Goal: Task Accomplishment & Management: Use online tool/utility

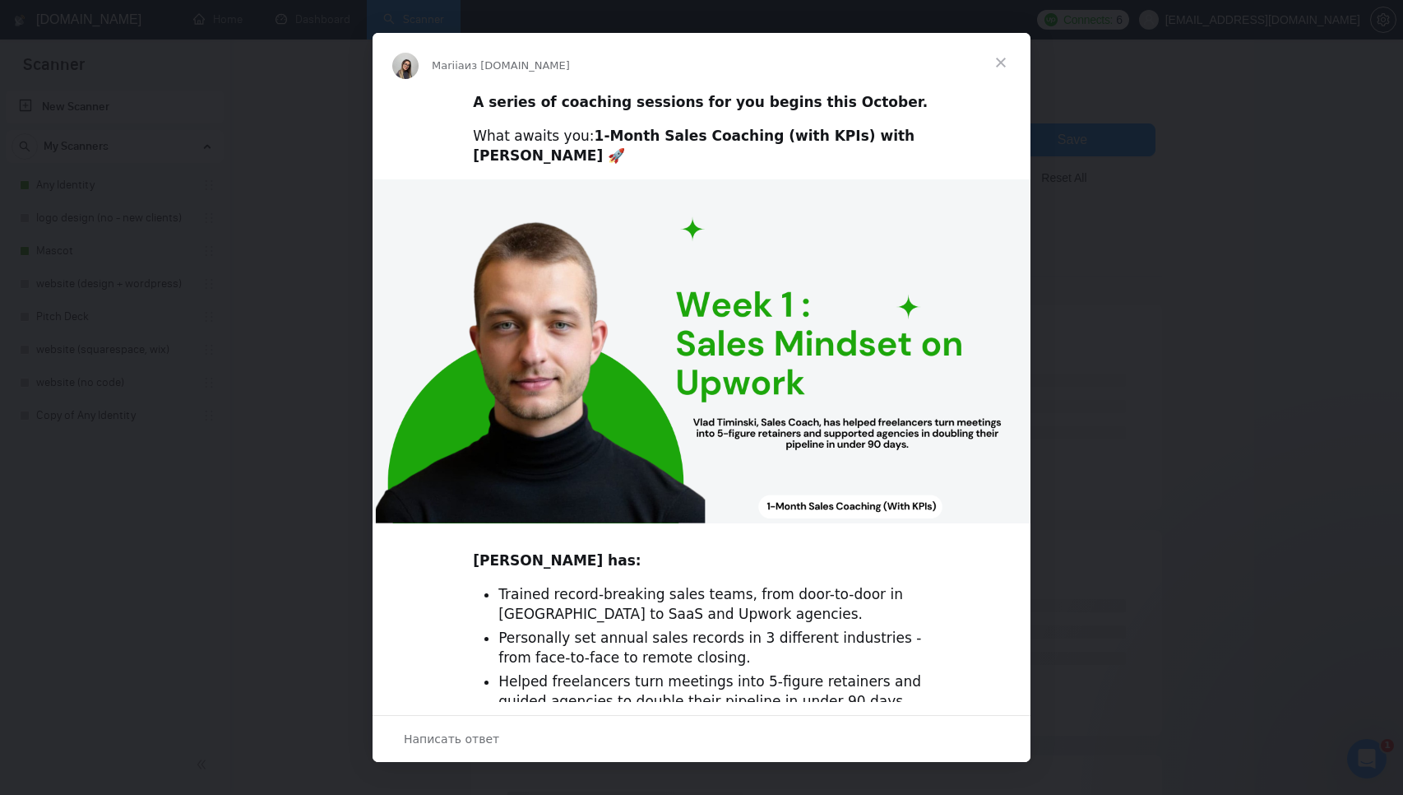
click at [1003, 63] on span "Закрыть" at bounding box center [1000, 62] width 59 height 59
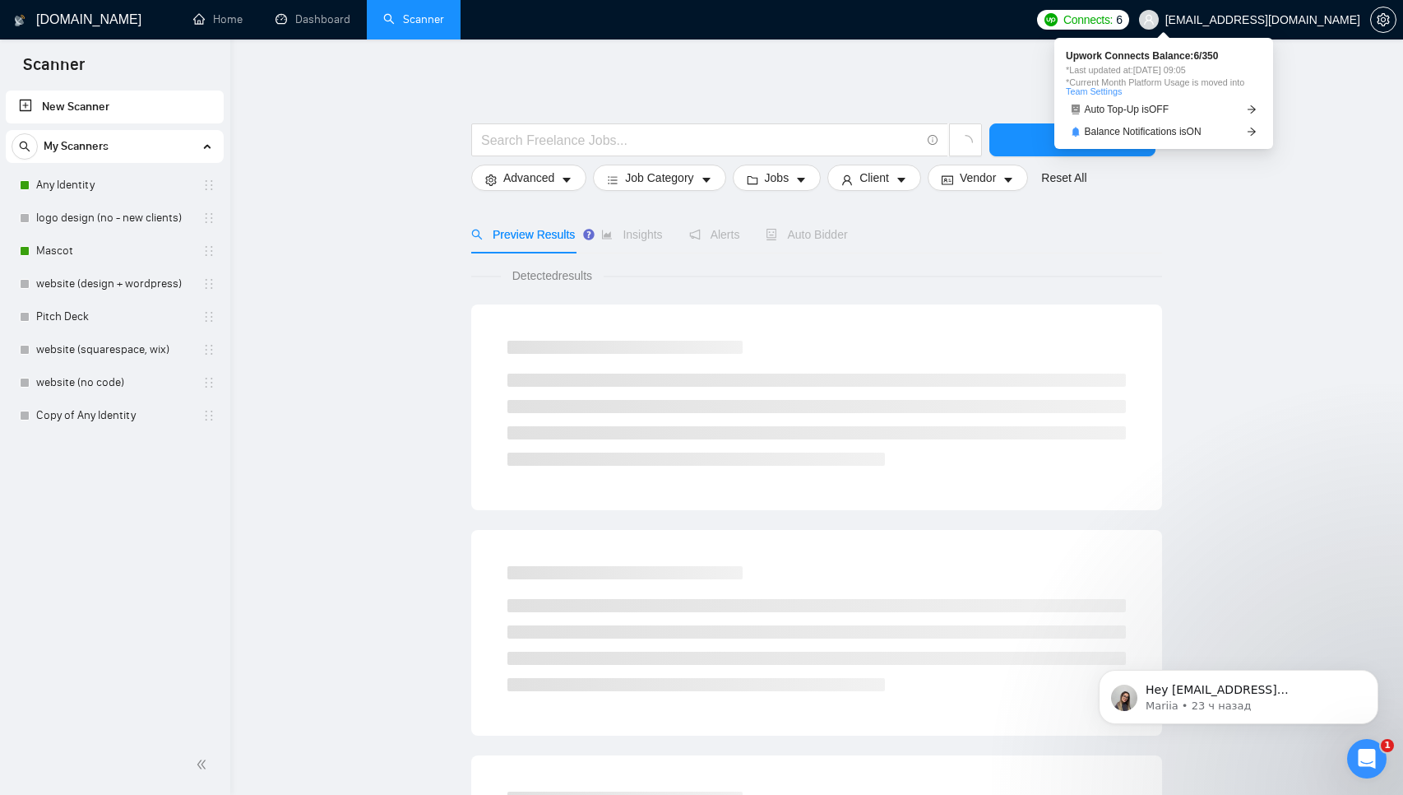
click at [1113, 22] on span "Connects:" at bounding box center [1087, 20] width 49 height 18
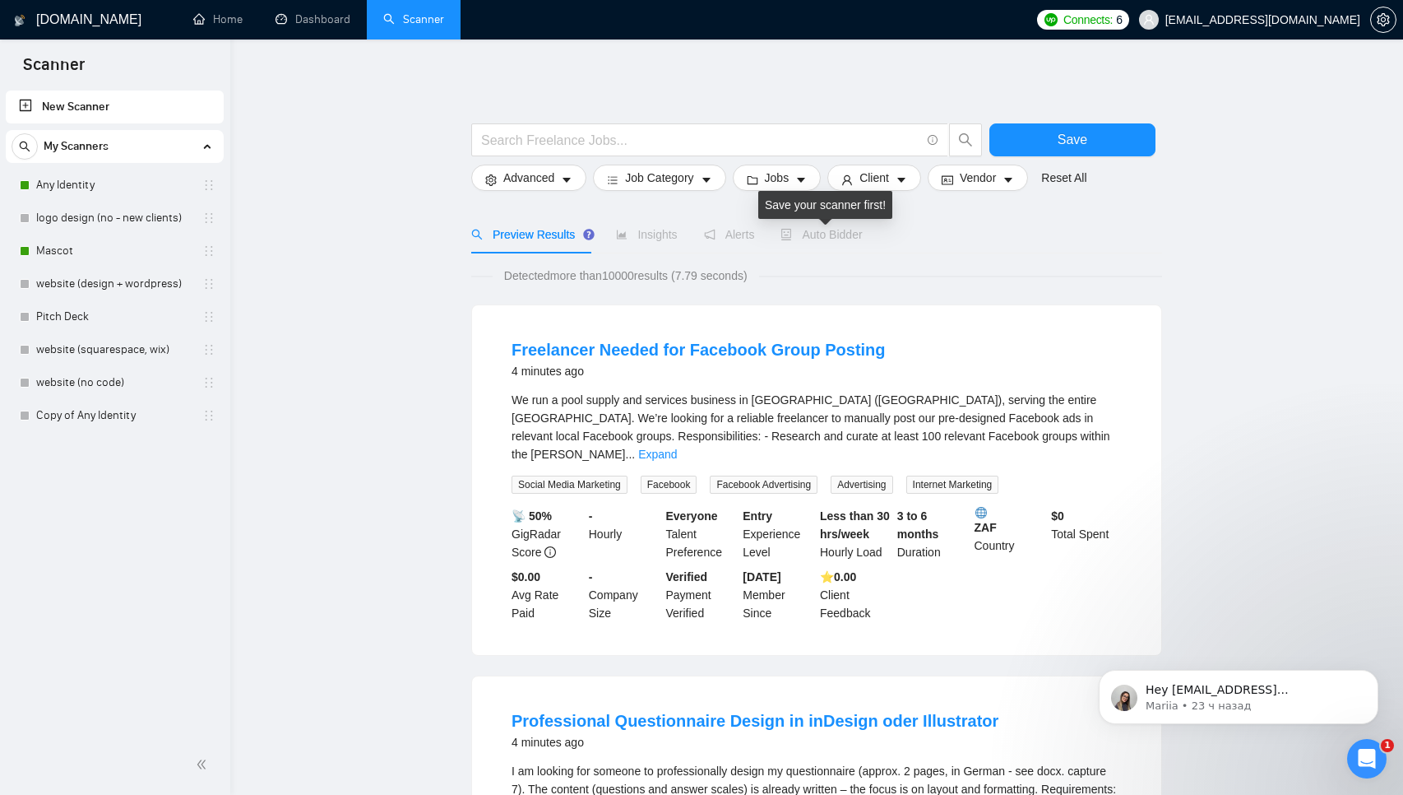
click at [834, 233] on span "Auto Bidder" at bounding box center [821, 234] width 81 height 13
click at [81, 188] on link "Any Identity" at bounding box center [114, 185] width 156 height 33
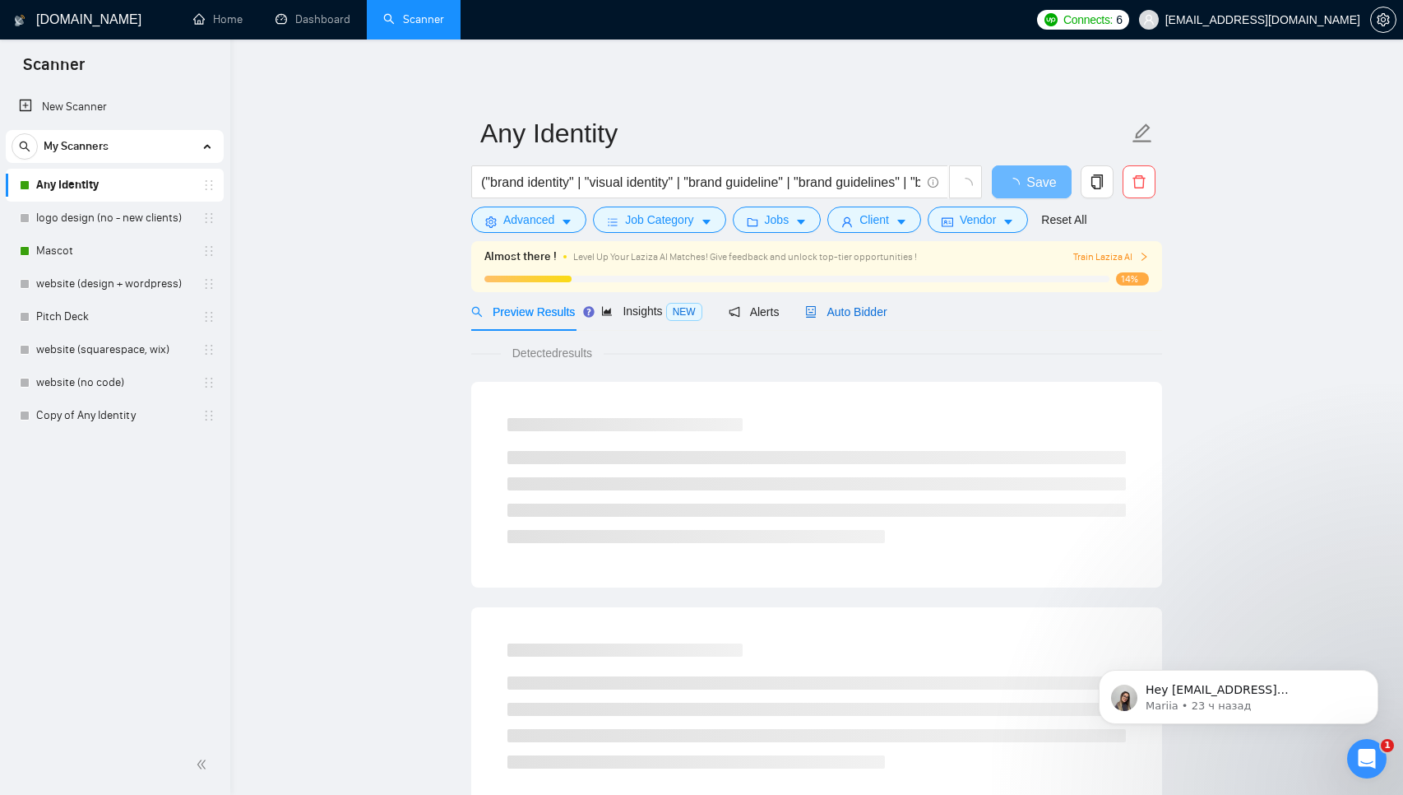
click at [876, 310] on span "Auto Bidder" at bounding box center [845, 311] width 81 height 13
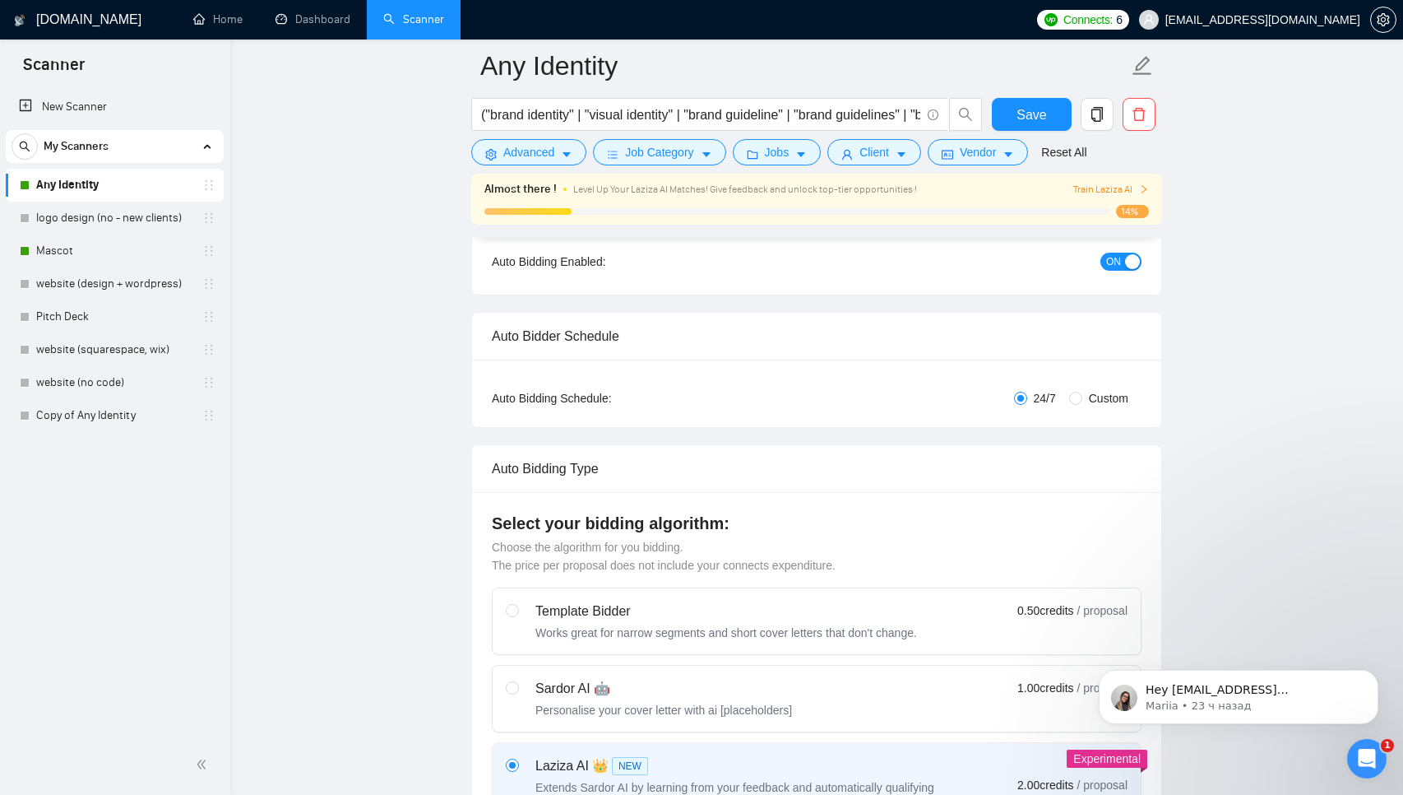
scroll to position [346, 0]
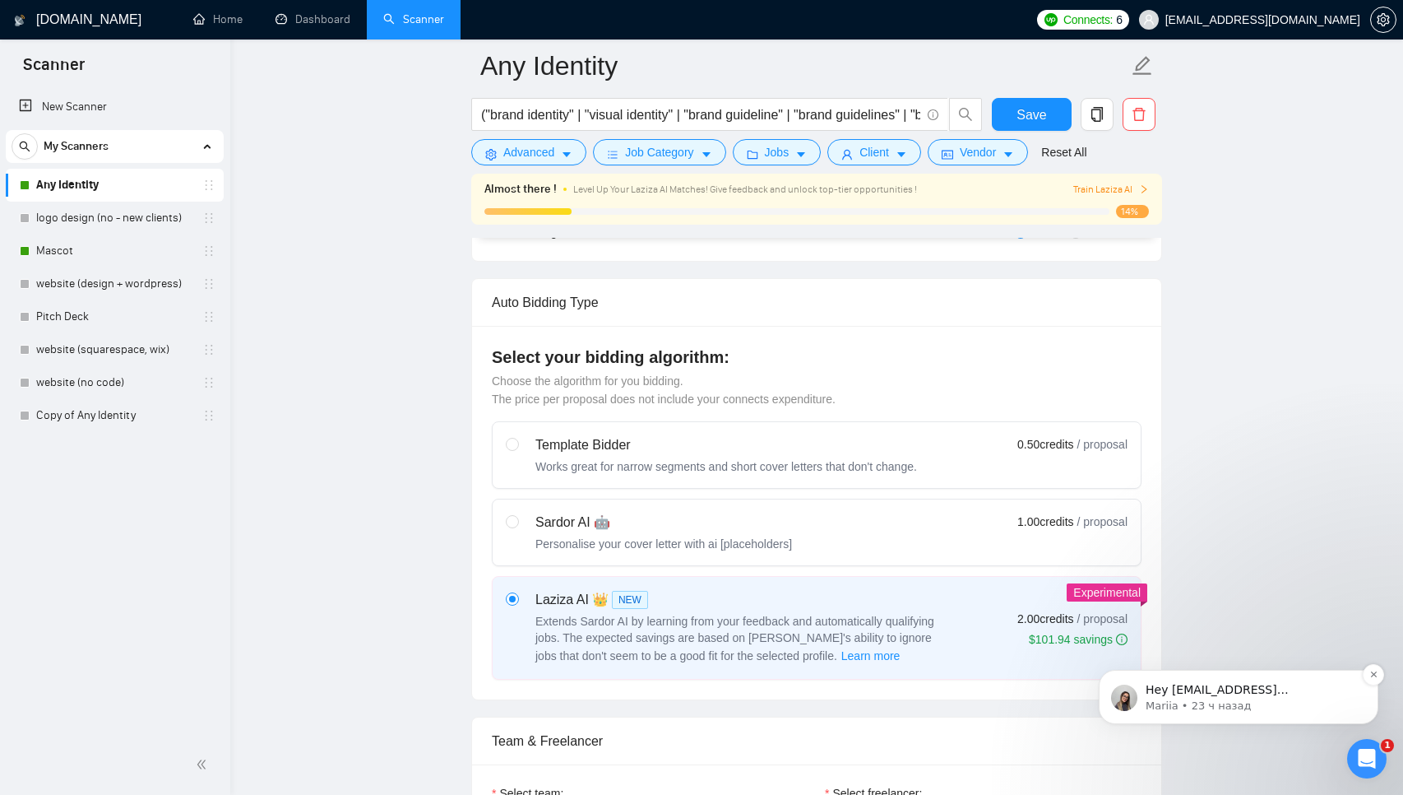
click at [1283, 702] on p "Mariia • 23 ч назад" at bounding box center [1252, 705] width 212 height 15
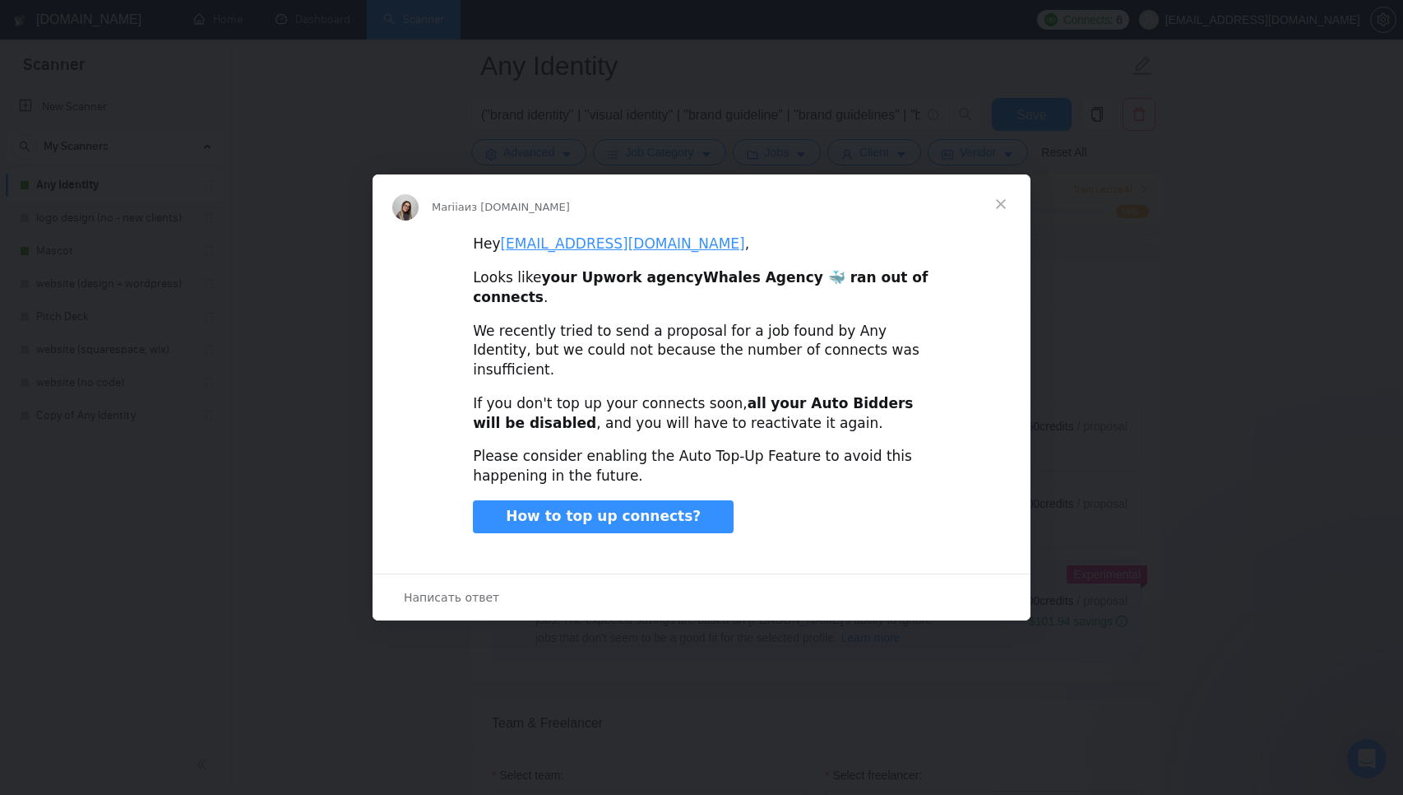
scroll to position [359, 0]
click at [1006, 225] on span "Закрыть" at bounding box center [1000, 203] width 59 height 59
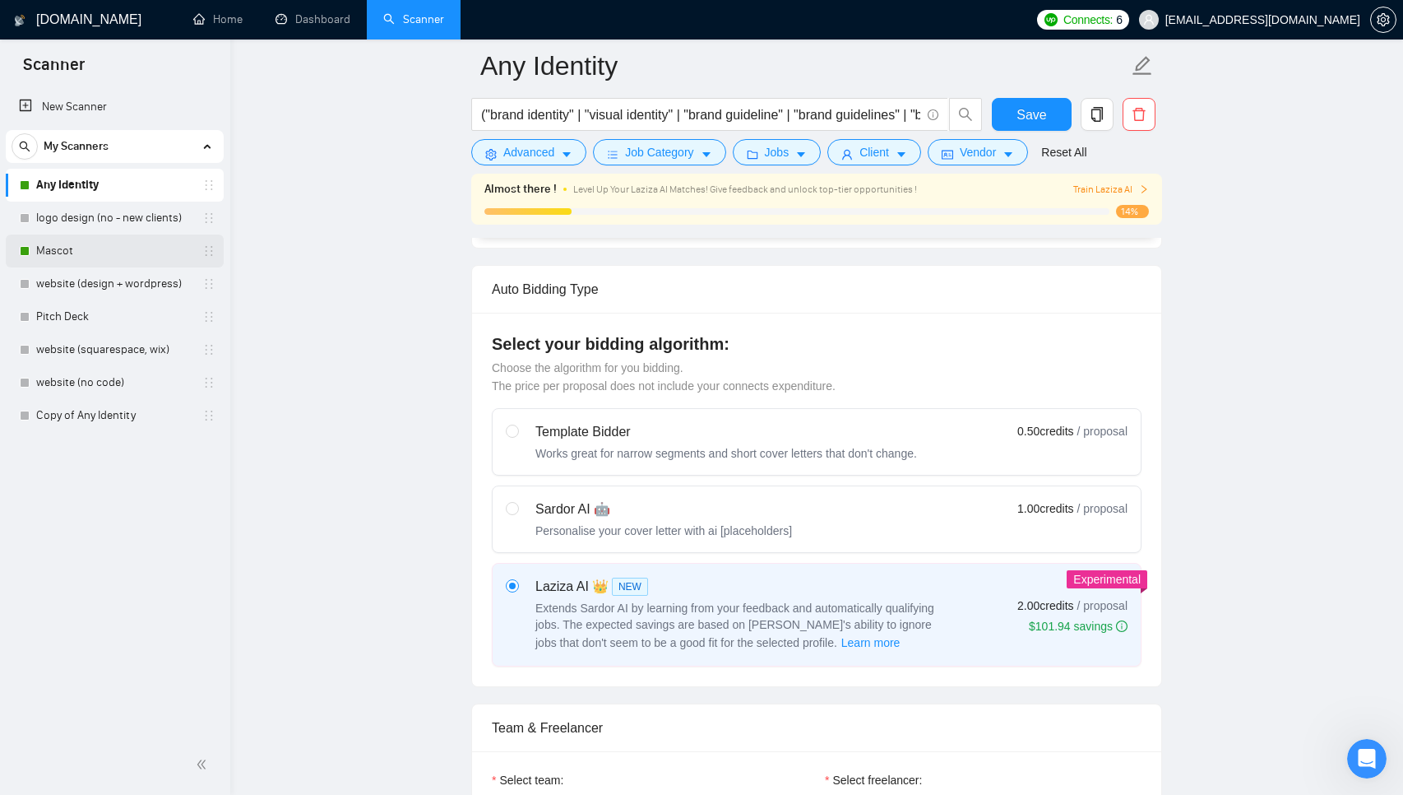
click at [134, 243] on link "Mascot" at bounding box center [114, 250] width 156 height 33
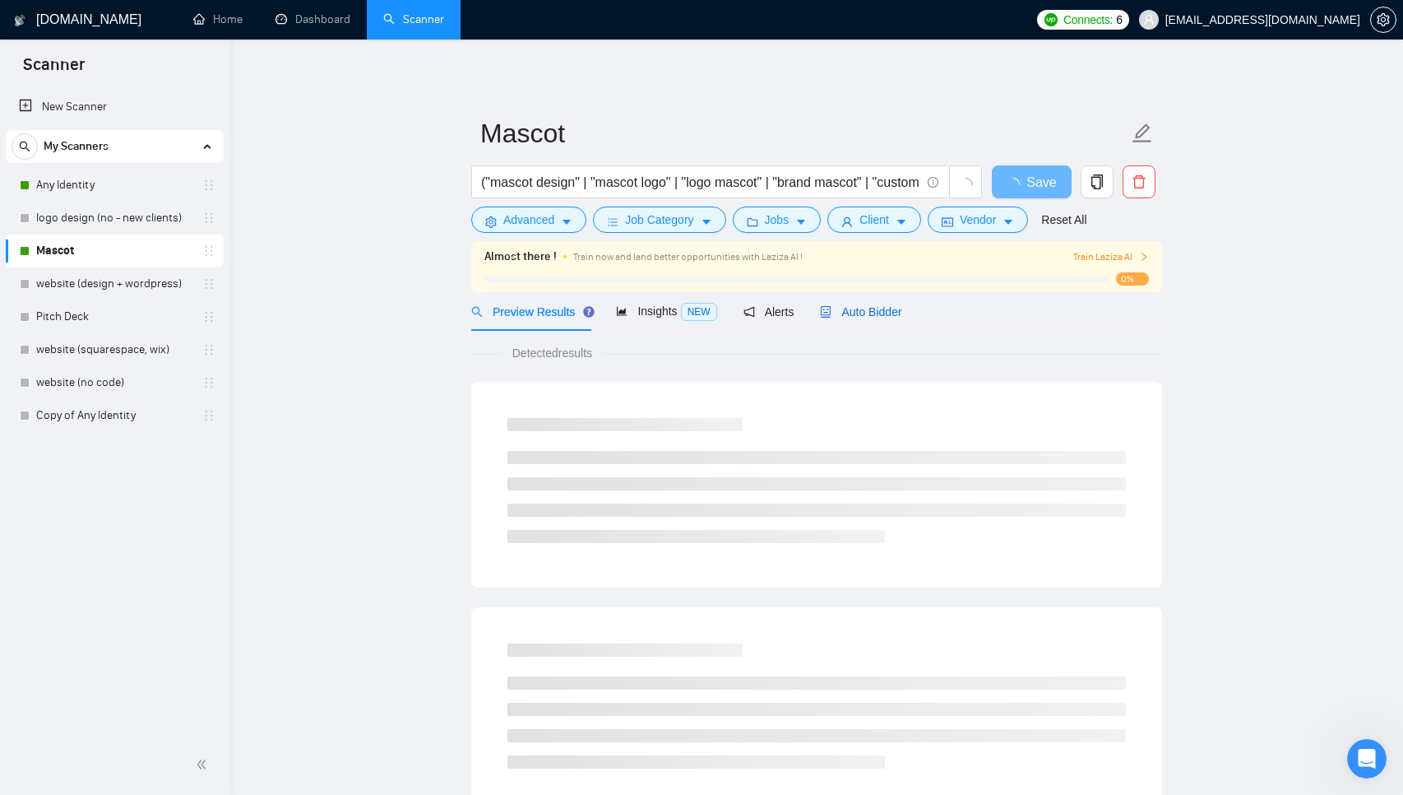
click at [891, 316] on span "Auto Bidder" at bounding box center [860, 311] width 81 height 13
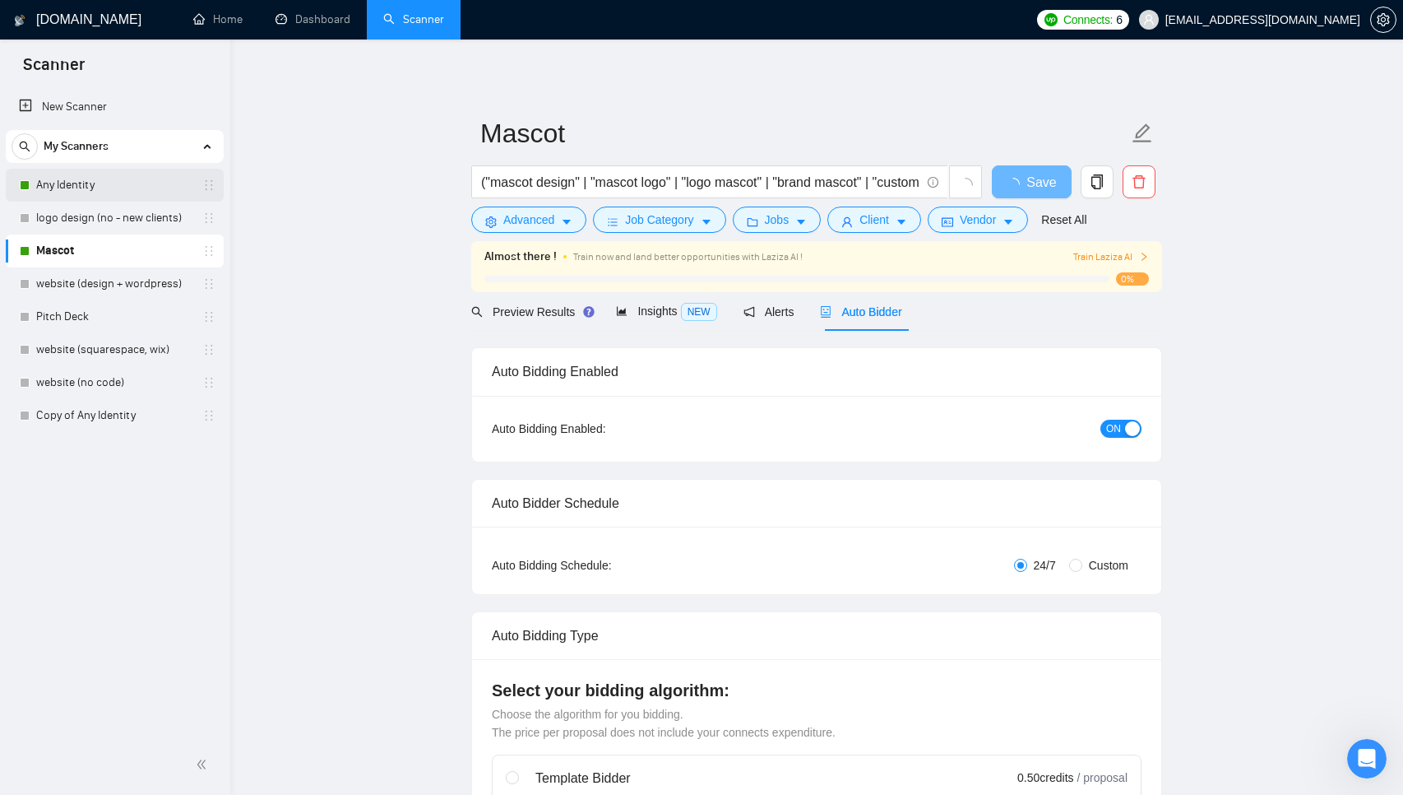
click at [127, 195] on link "Any Identity" at bounding box center [114, 185] width 156 height 33
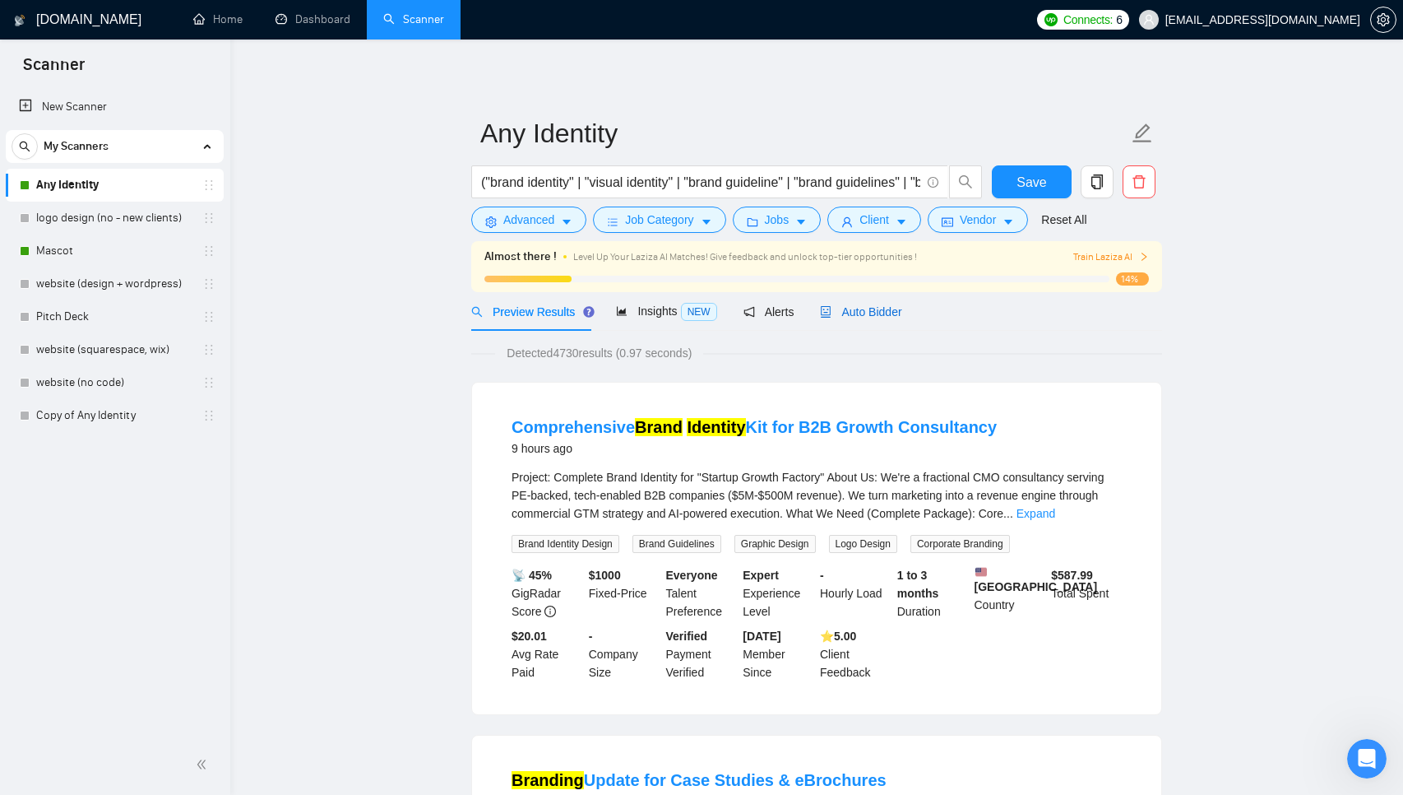
click at [854, 311] on span "Auto Bidder" at bounding box center [860, 311] width 81 height 13
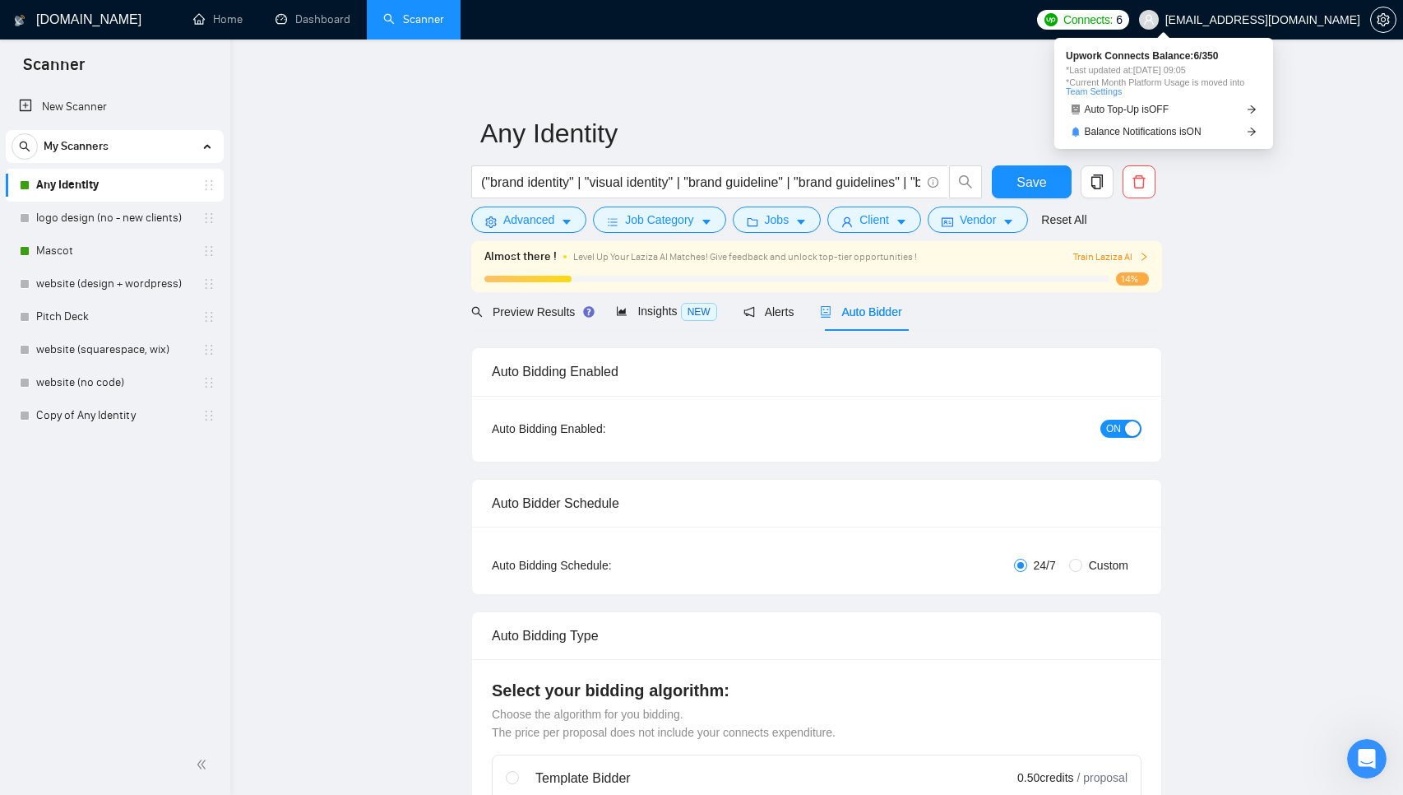
click at [1113, 26] on span "Connects:" at bounding box center [1087, 20] width 49 height 18
click at [1132, 112] on span "Auto Top-Up is OFF" at bounding box center [1127, 109] width 85 height 10
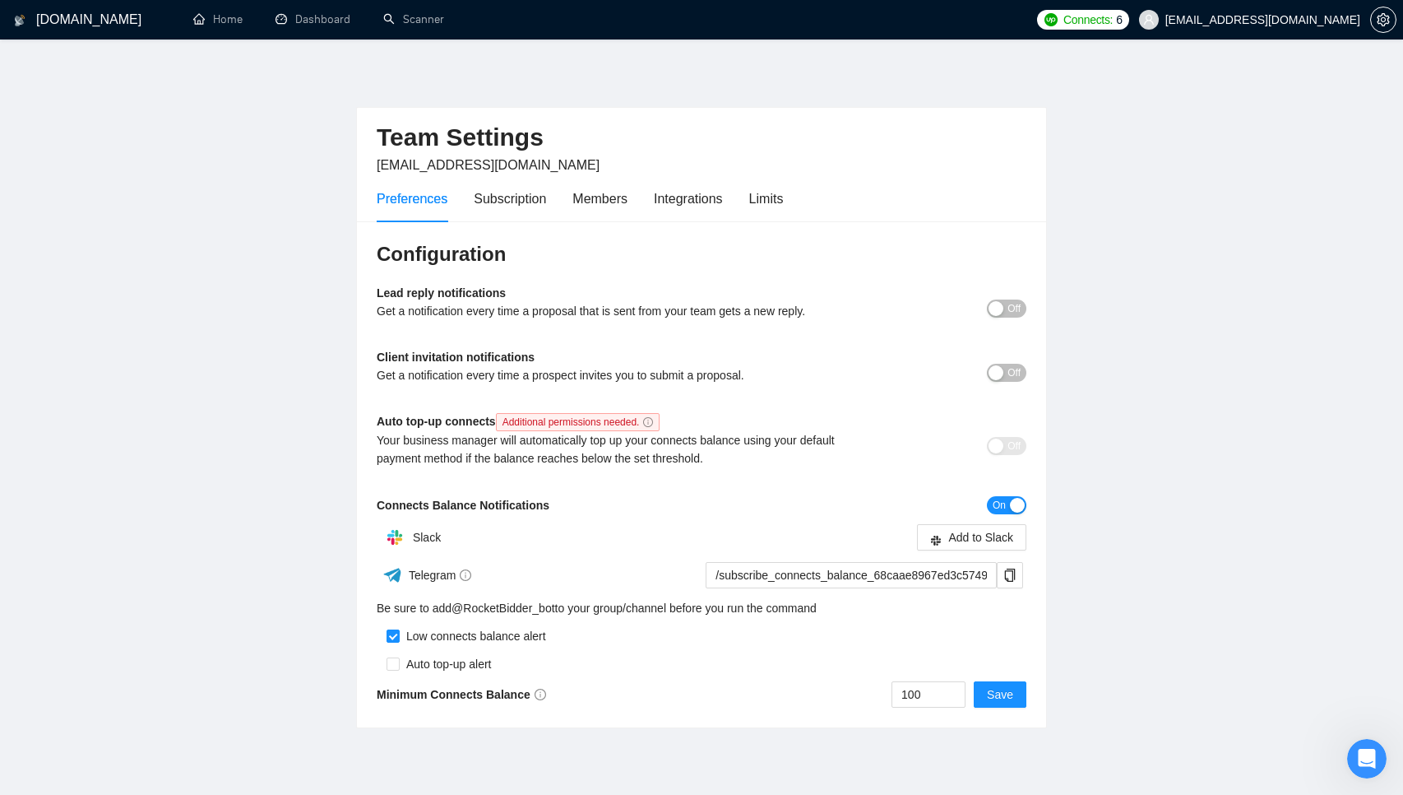
click at [95, 26] on h1 "[DOMAIN_NAME]" at bounding box center [88, 19] width 105 height 39
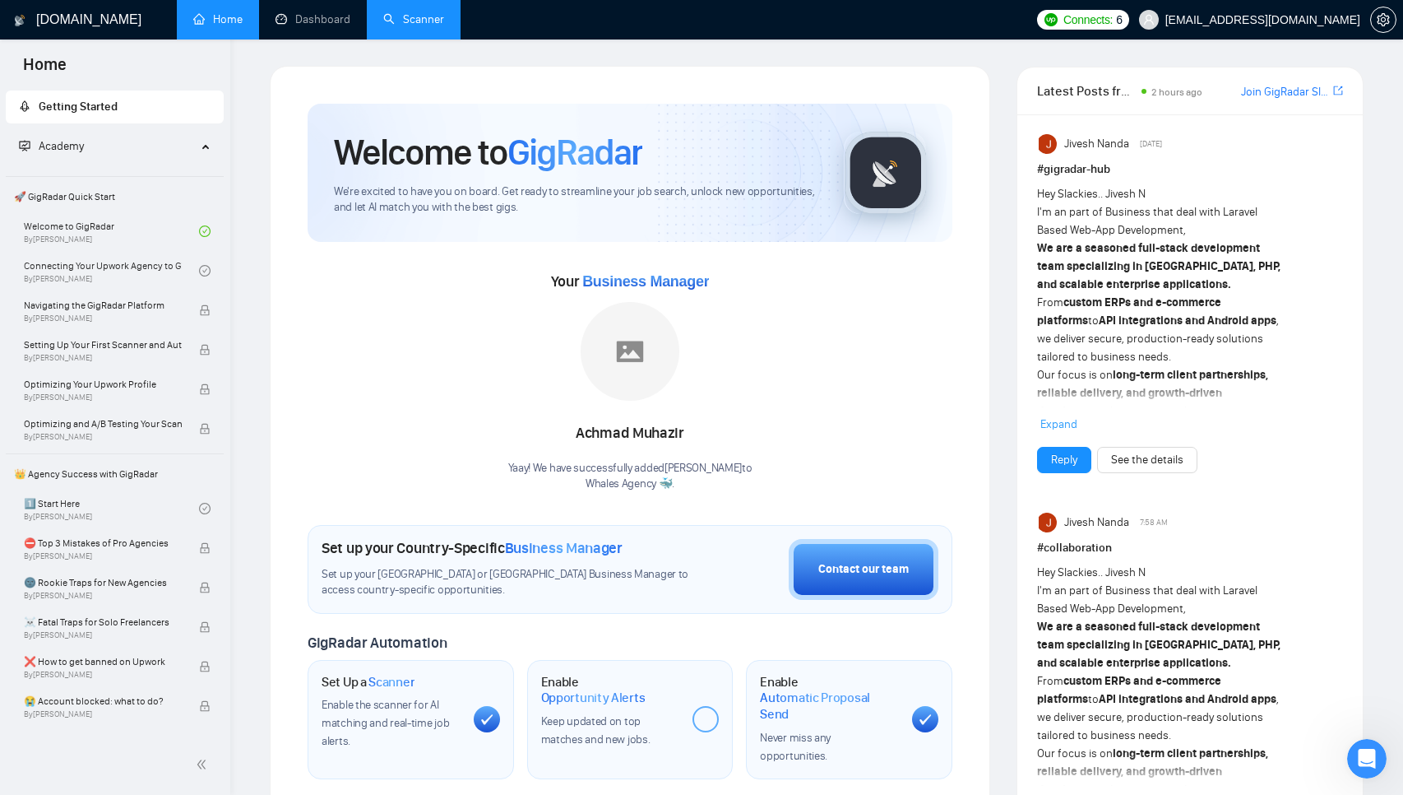
click at [383, 26] on link "Scanner" at bounding box center [413, 19] width 61 height 14
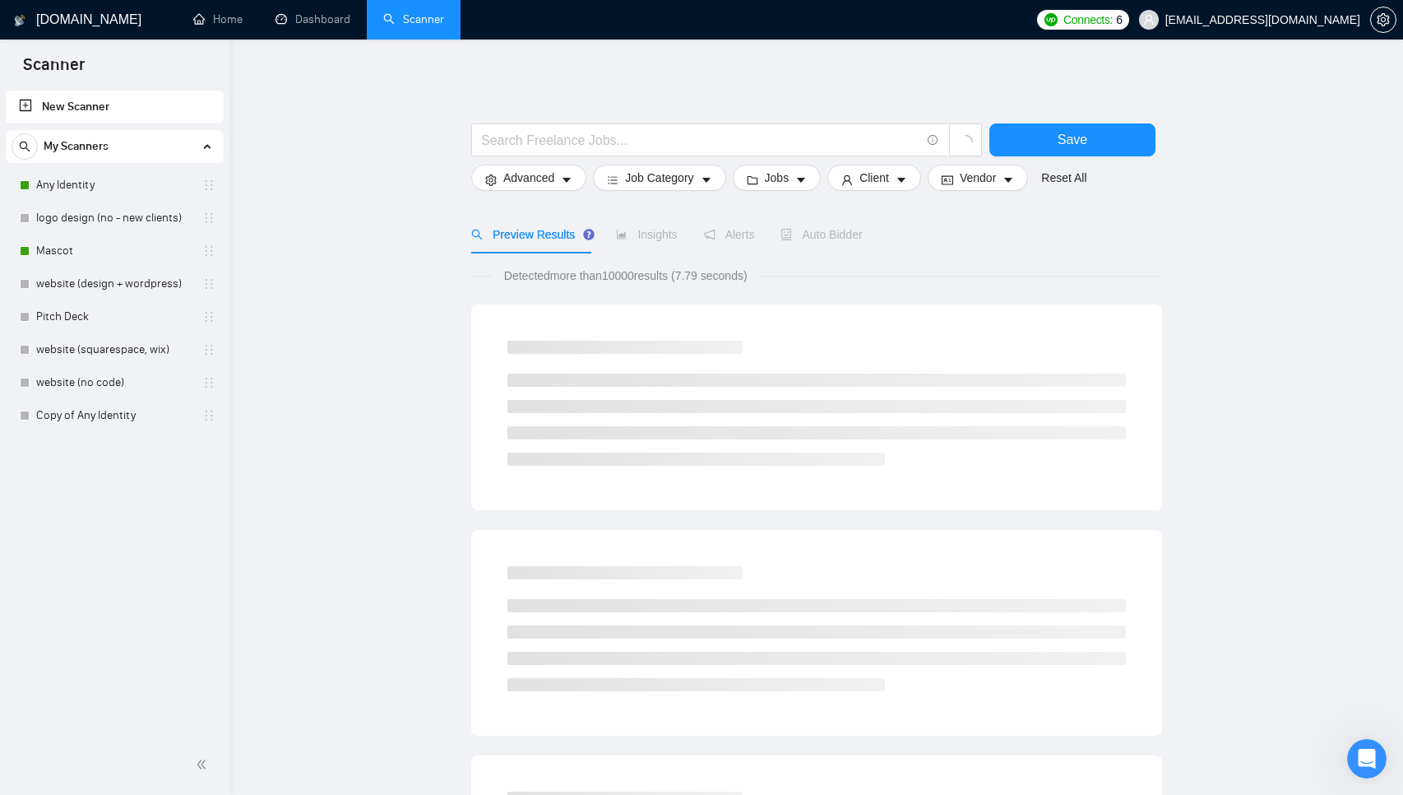
click at [316, 234] on main "Save Advanced Job Category Jobs Client Vendor Reset All Preview Results Insight…" at bounding box center [817, 758] width 1120 height 1385
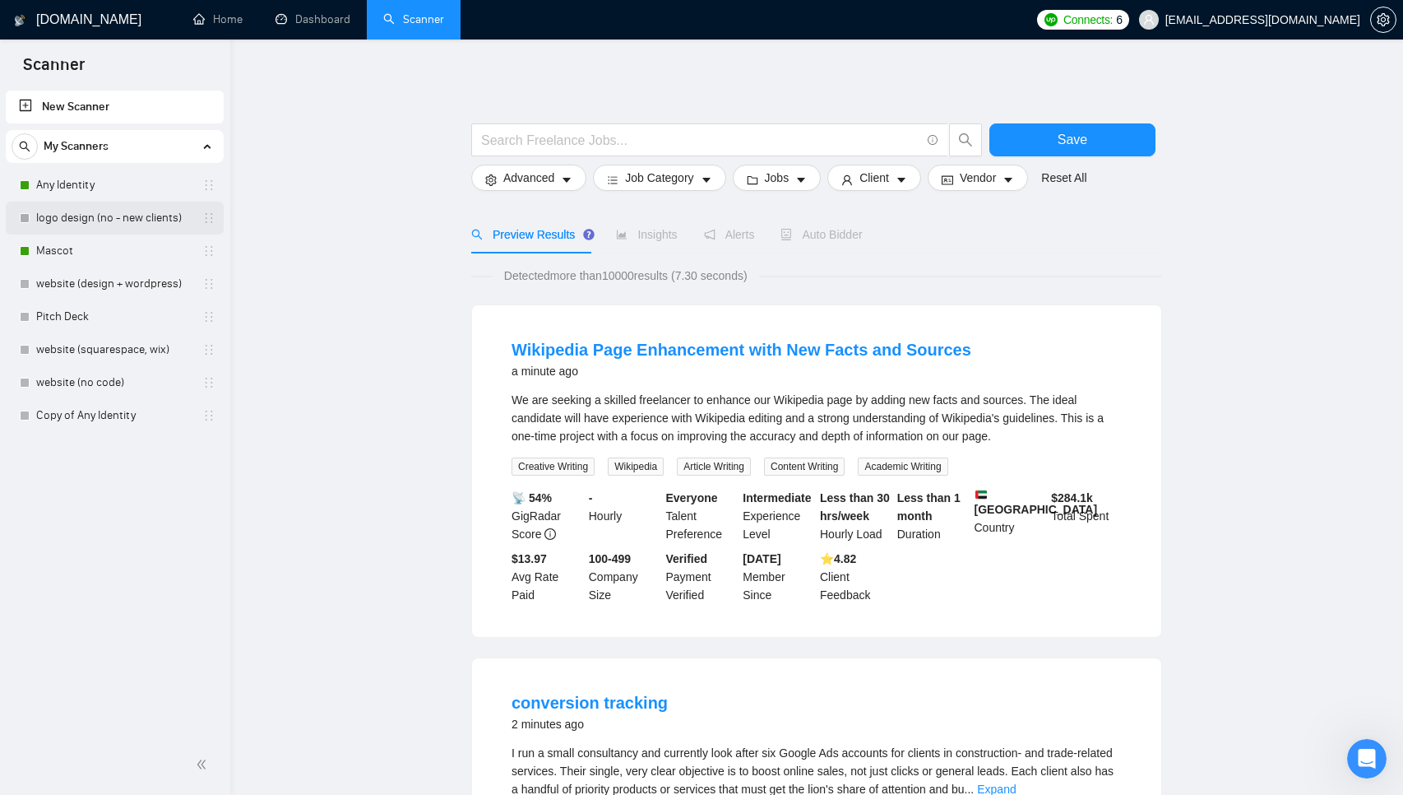
click at [127, 223] on link "logo design (no - new clients)" at bounding box center [114, 218] width 156 height 33
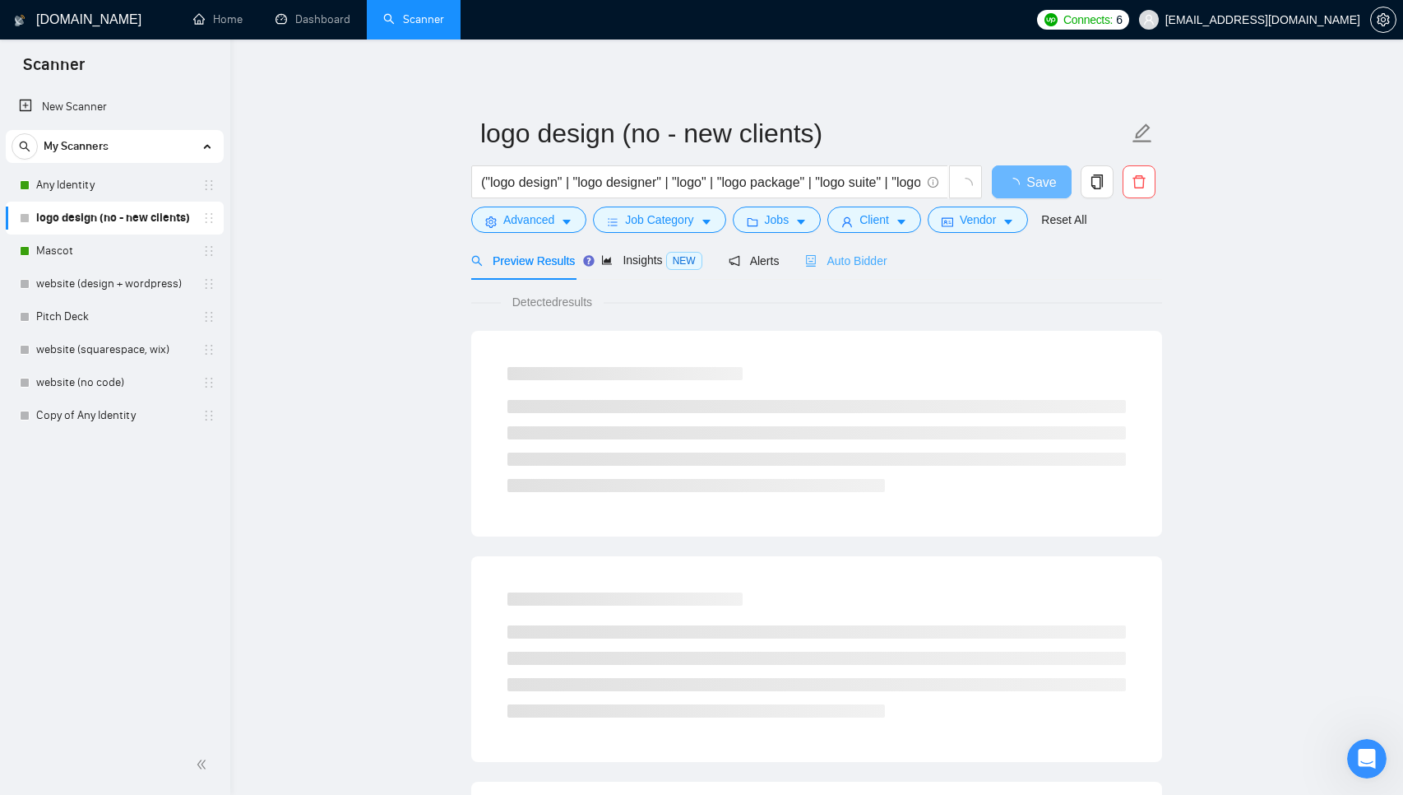
click at [827, 246] on div "Auto Bidder" at bounding box center [845, 260] width 81 height 39
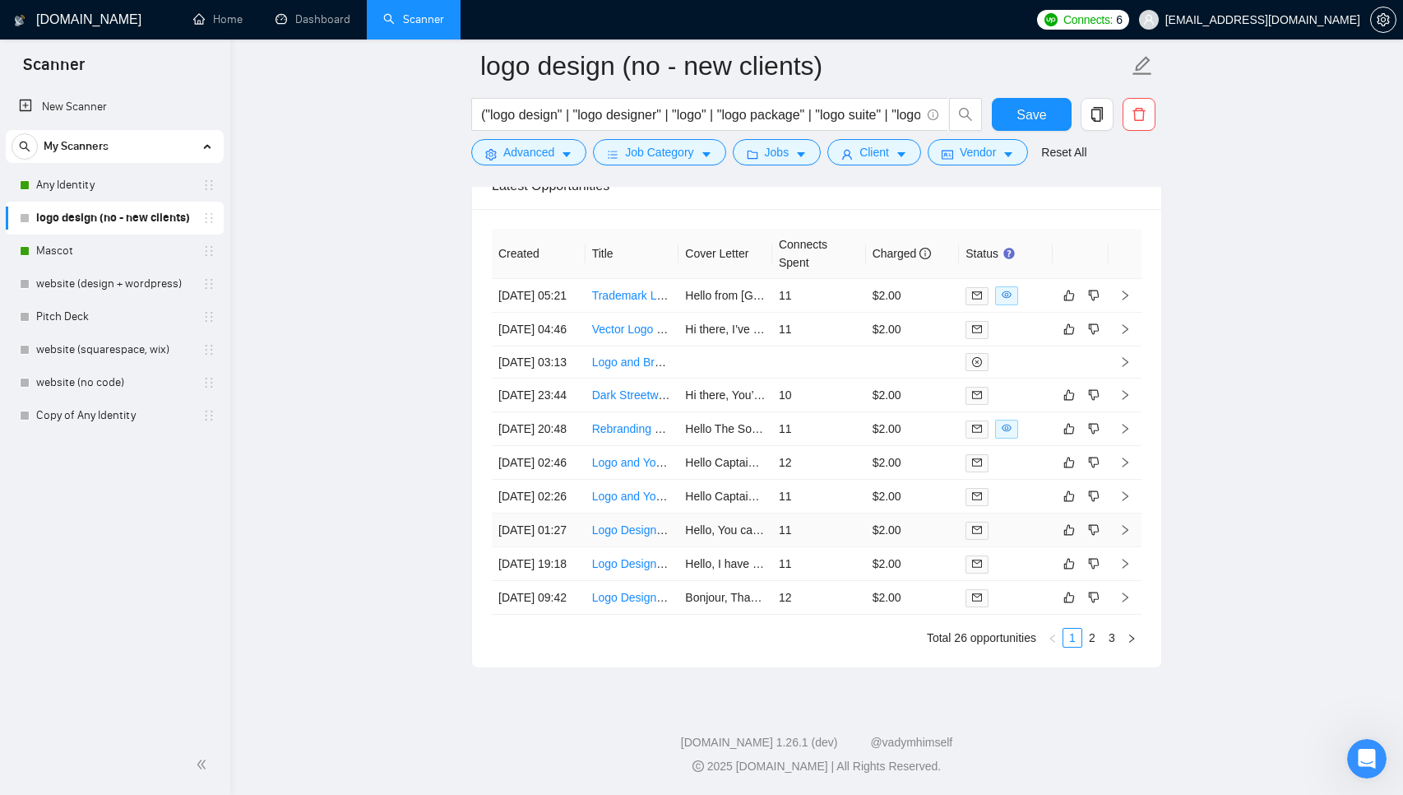
scroll to position [4249, 0]
click at [1094, 646] on link "2" at bounding box center [1092, 637] width 18 height 18
click at [1109, 646] on link "3" at bounding box center [1112, 637] width 18 height 18
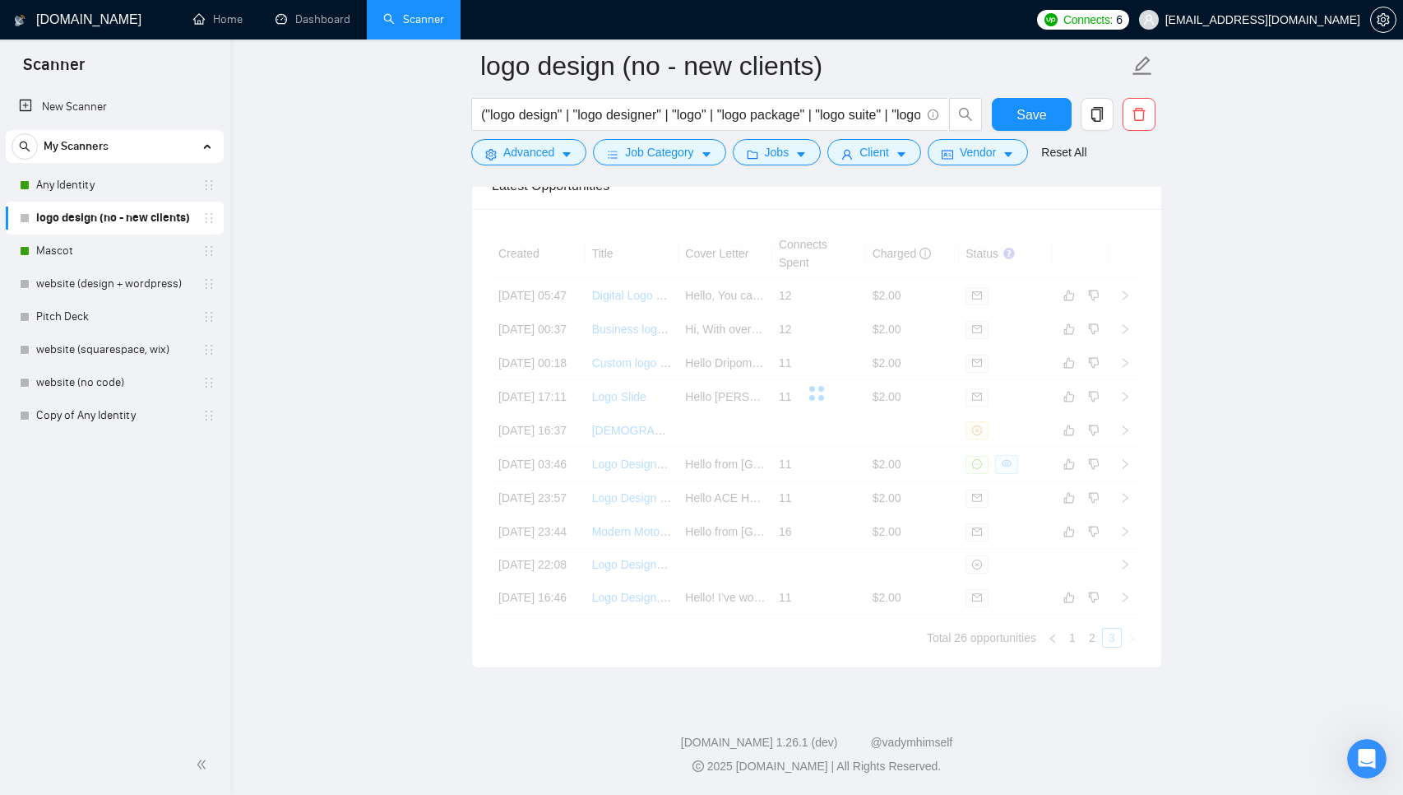
scroll to position [4121, 0]
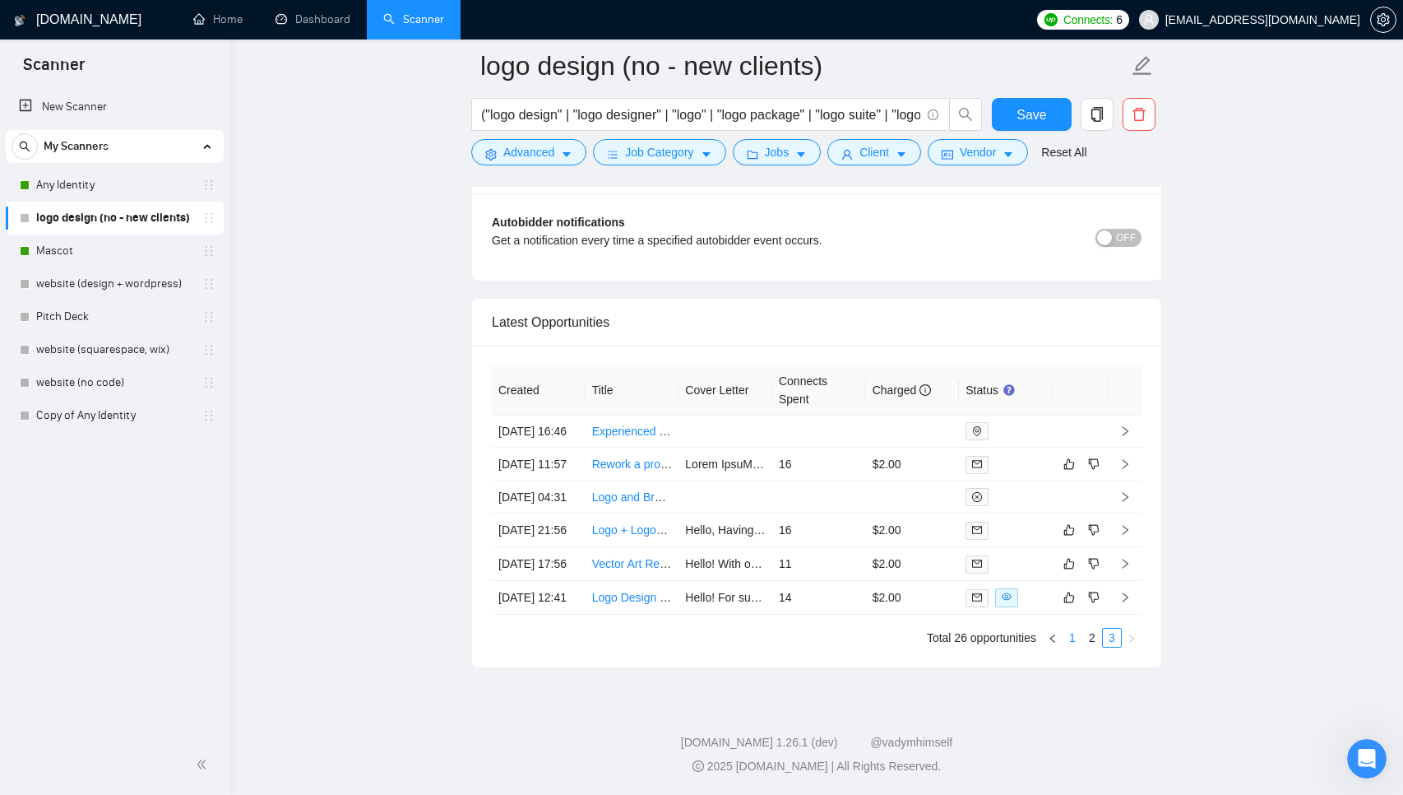
click at [1073, 638] on link "1" at bounding box center [1072, 637] width 18 height 18
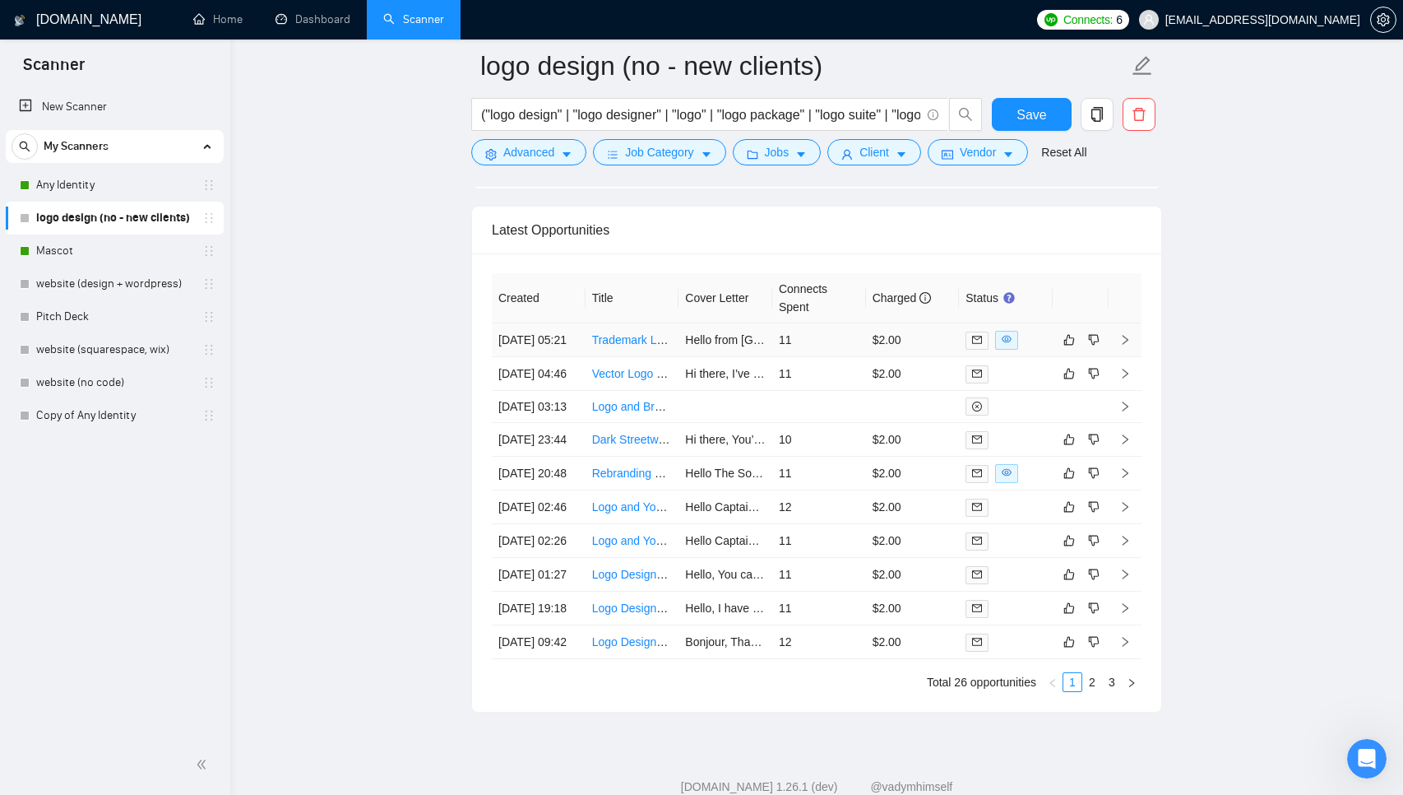
scroll to position [4321, 0]
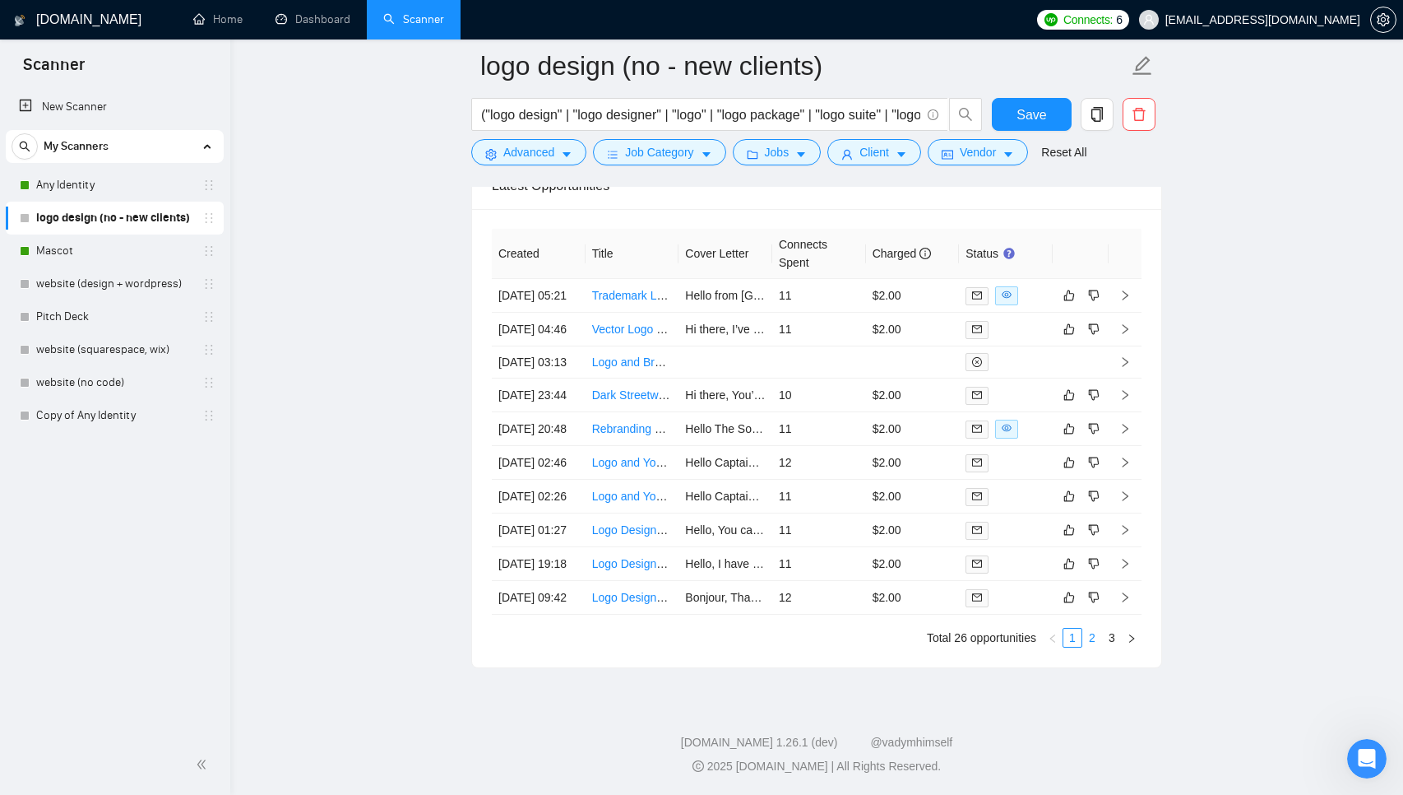
click at [1095, 645] on link "2" at bounding box center [1092, 637] width 18 height 18
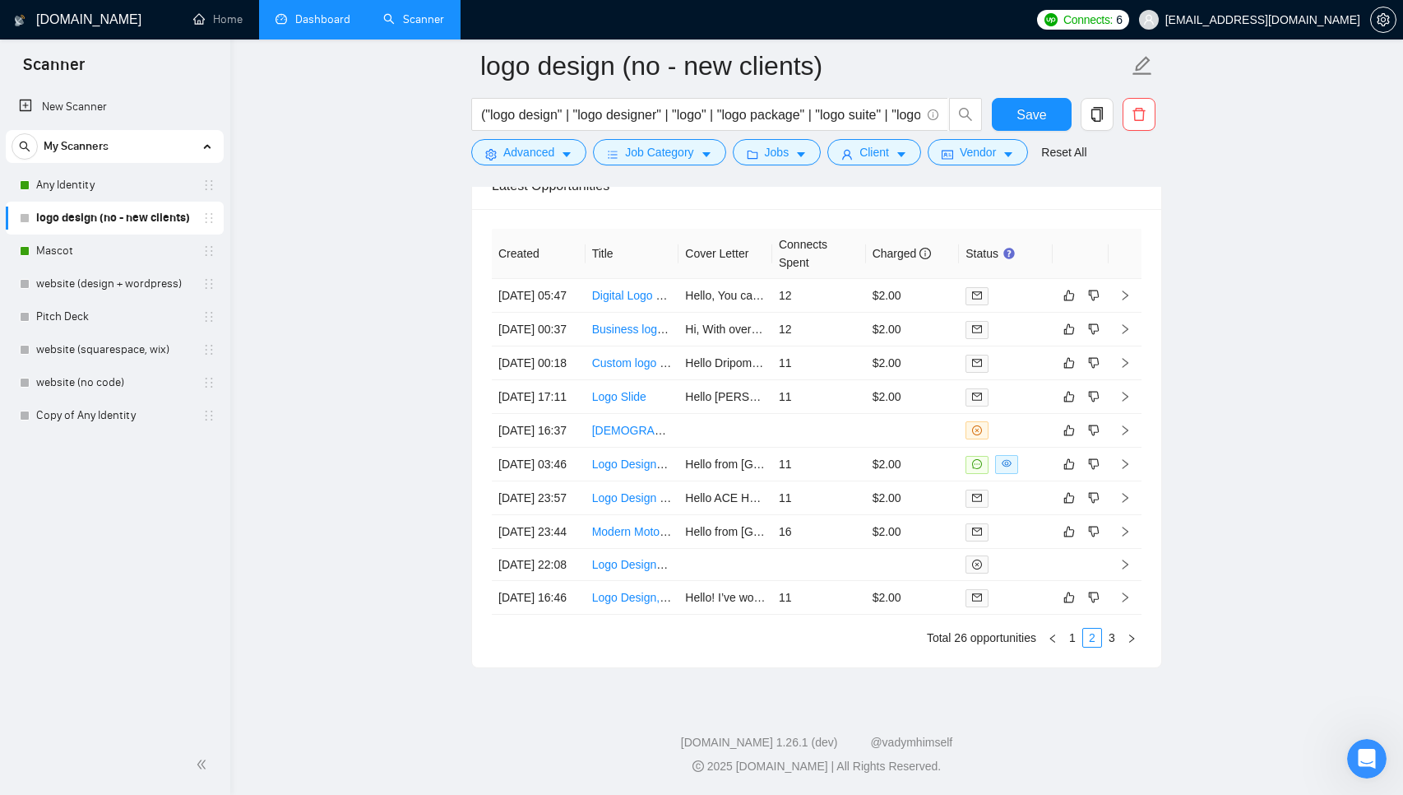
click at [319, 26] on link "Dashboard" at bounding box center [313, 19] width 75 height 14
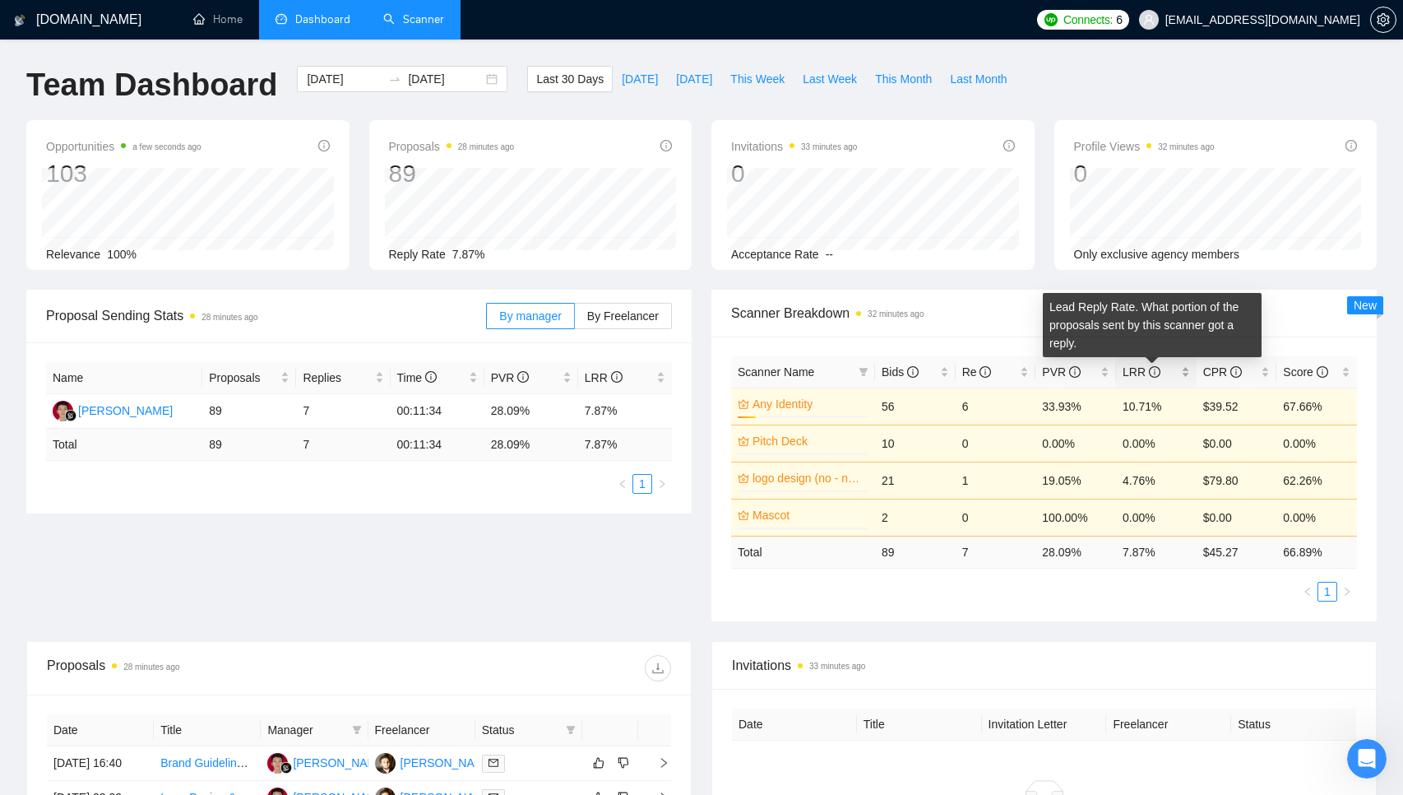
click at [1156, 373] on icon "info-circle" at bounding box center [1155, 372] width 12 height 12
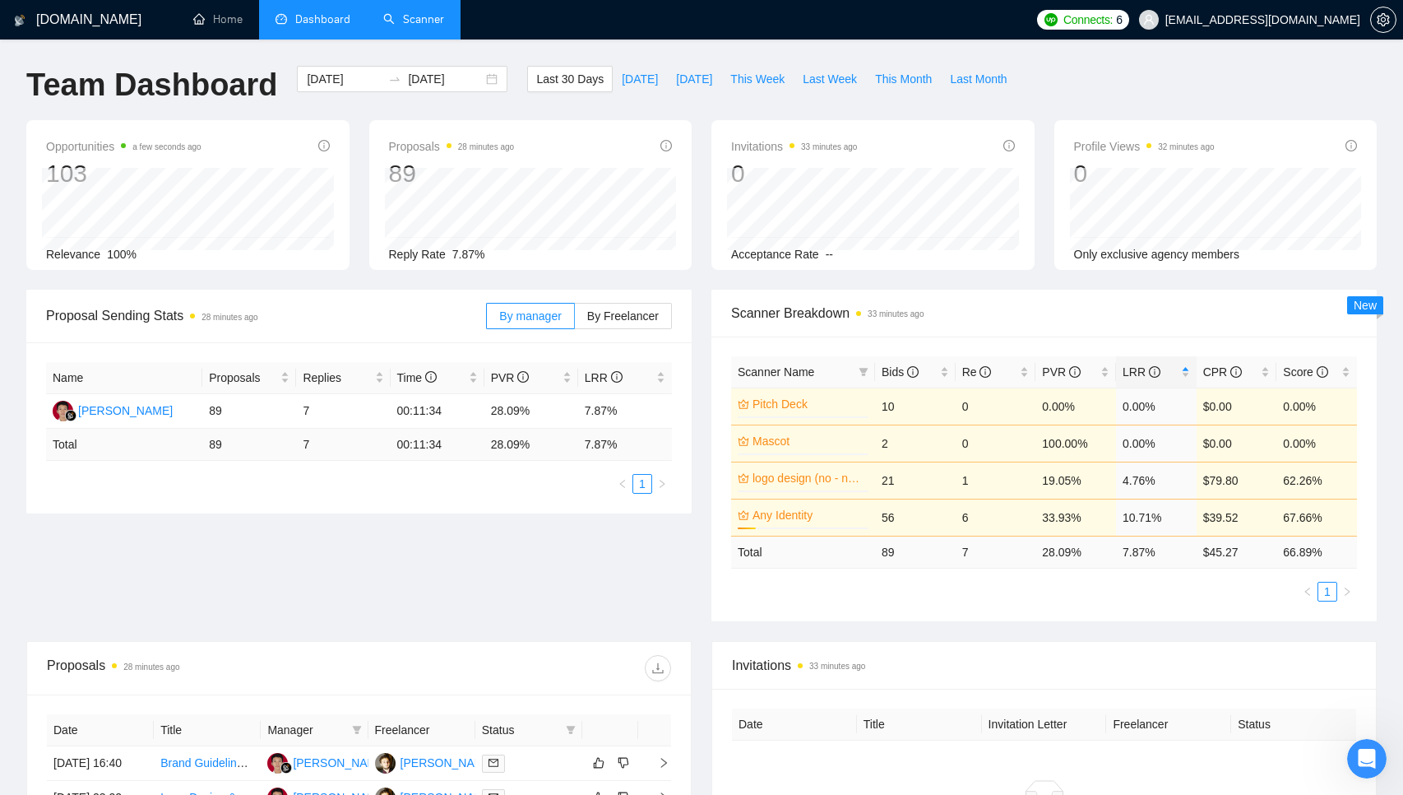
click at [1142, 624] on div "Proposal Sending Stats 28 minutes ago By manager By Freelancer Name Proposals R…" at bounding box center [701, 465] width 1370 height 351
